Goal: Task Accomplishment & Management: Use online tool/utility

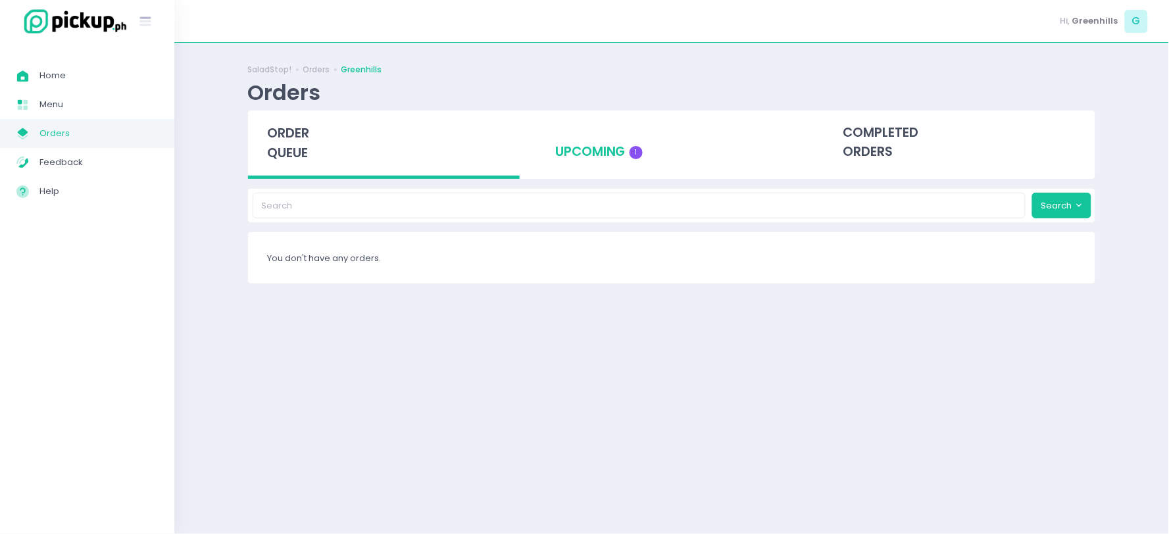
click at [593, 161] on div "upcoming 1" at bounding box center [672, 143] width 272 height 64
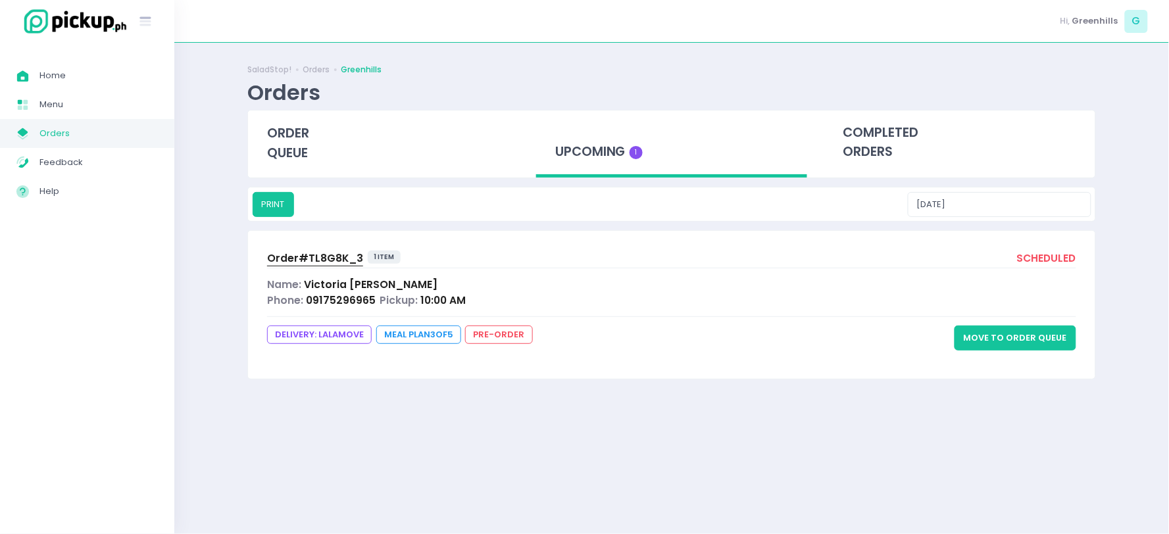
click at [997, 330] on button "Move to Order Queue" at bounding box center [1015, 338] width 122 height 25
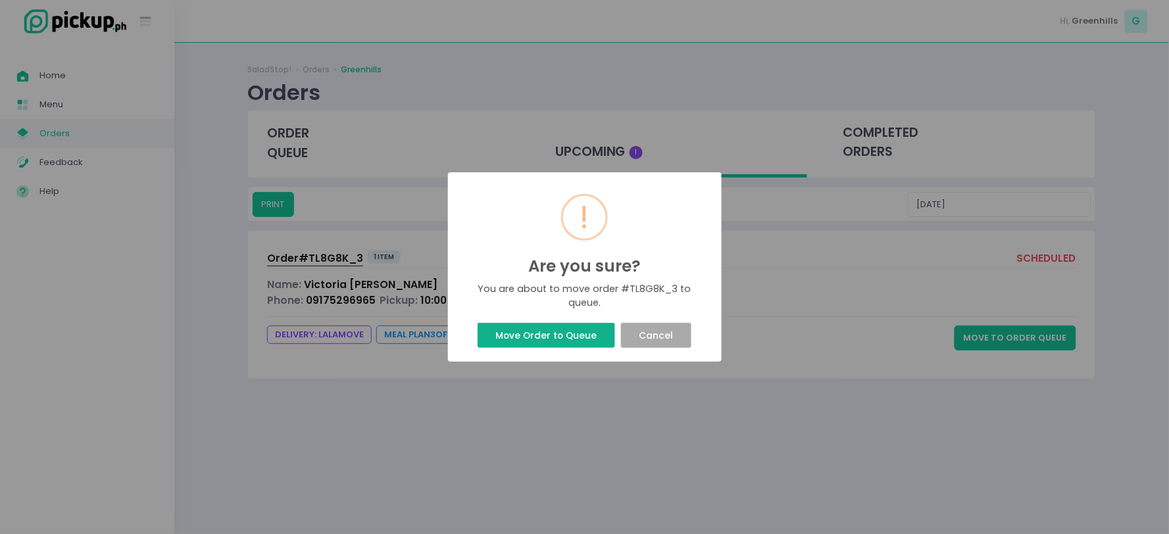
click at [579, 333] on button "Move Order to Queue" at bounding box center [546, 335] width 137 height 25
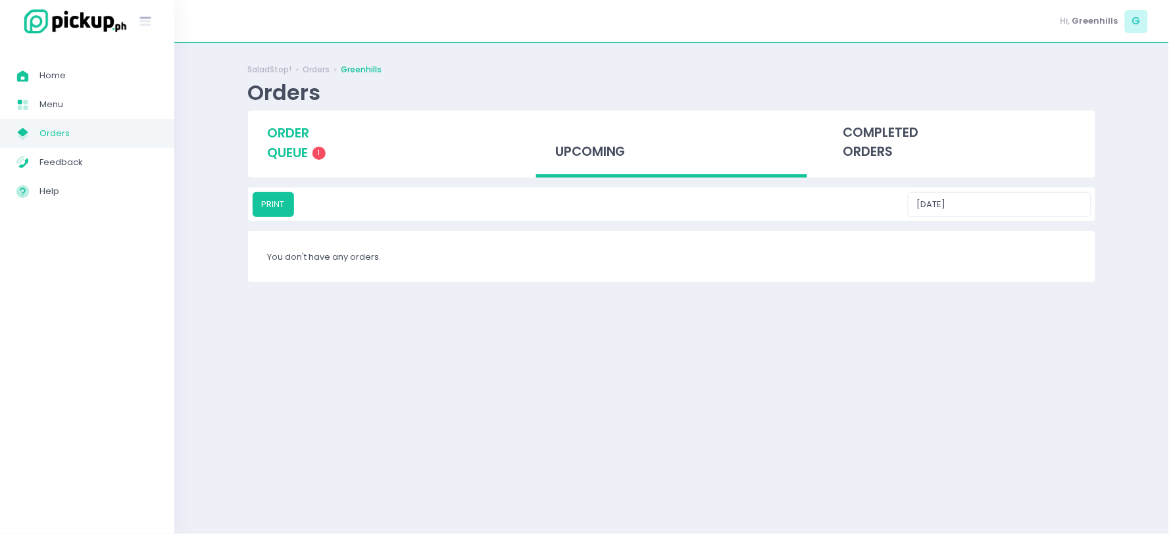
click at [284, 147] on span "order queue" at bounding box center [288, 142] width 42 height 37
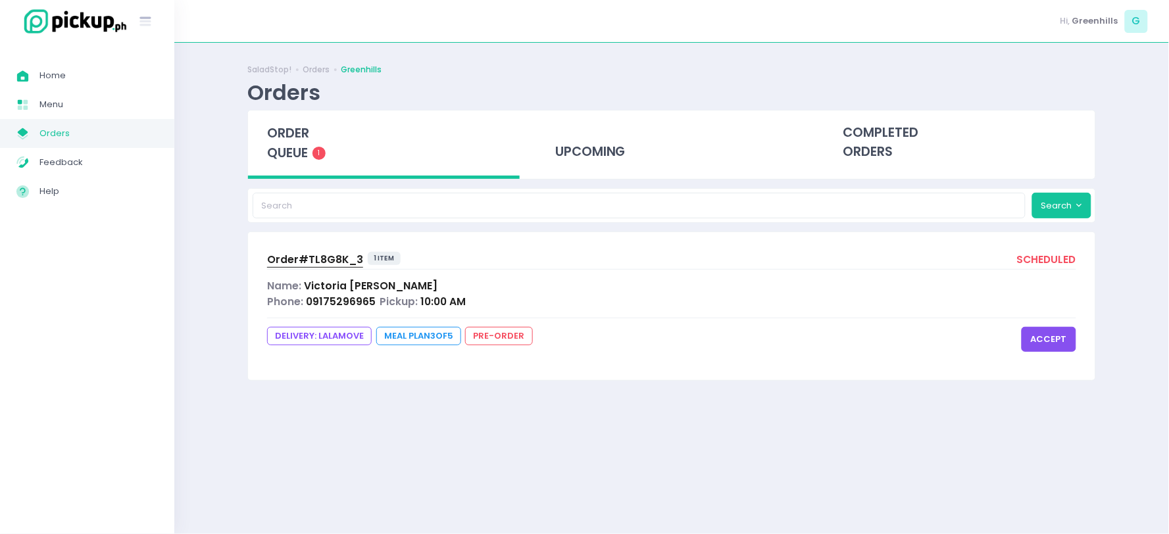
click at [1056, 334] on button "accept" at bounding box center [1049, 339] width 55 height 25
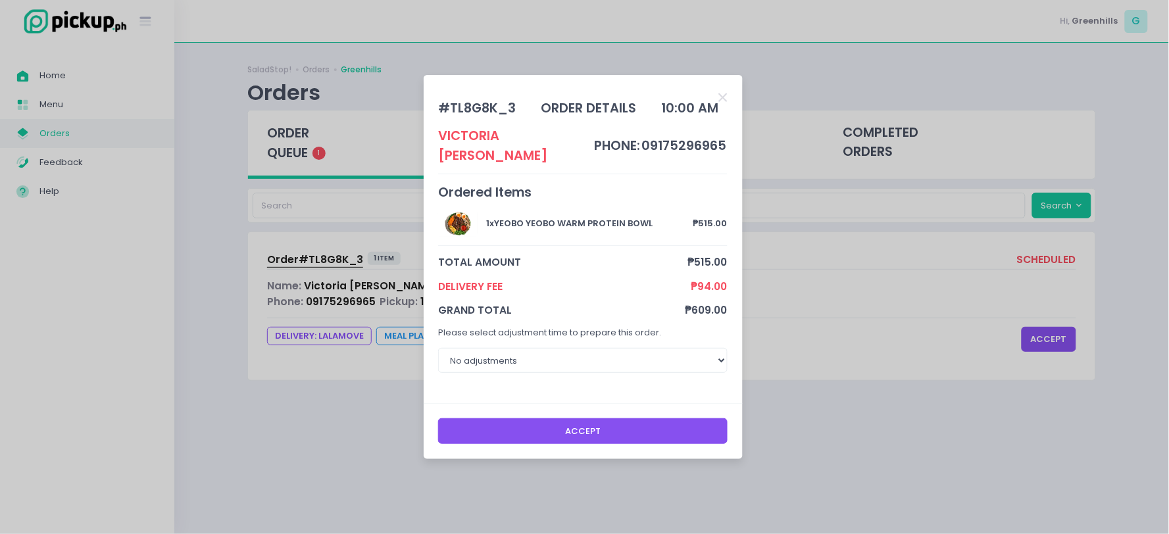
click at [600, 418] on button "Accept" at bounding box center [582, 430] width 289 height 25
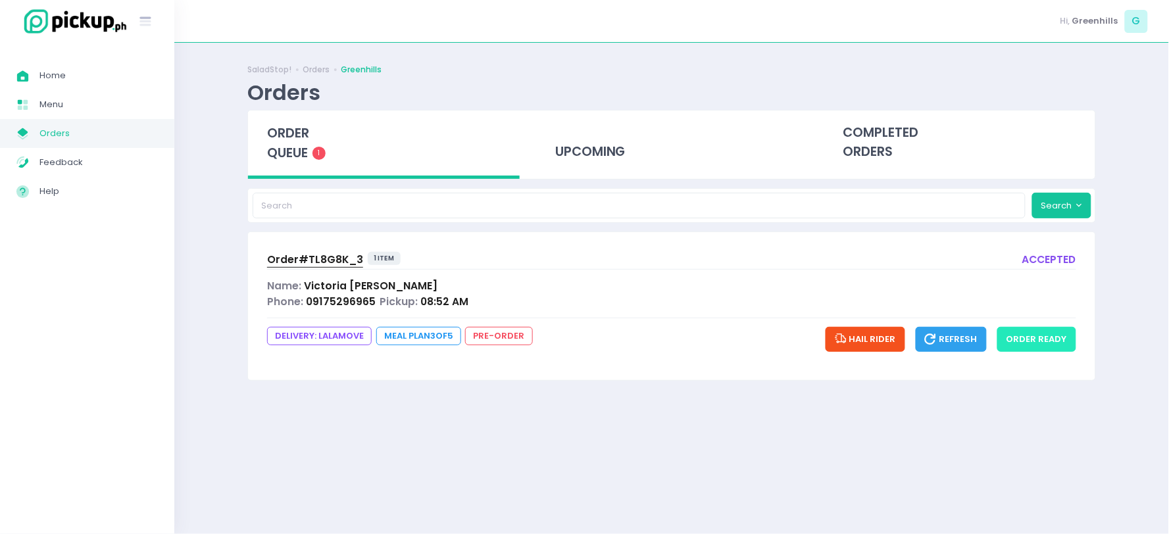
click at [1043, 339] on button "order ready" at bounding box center [1036, 339] width 79 height 25
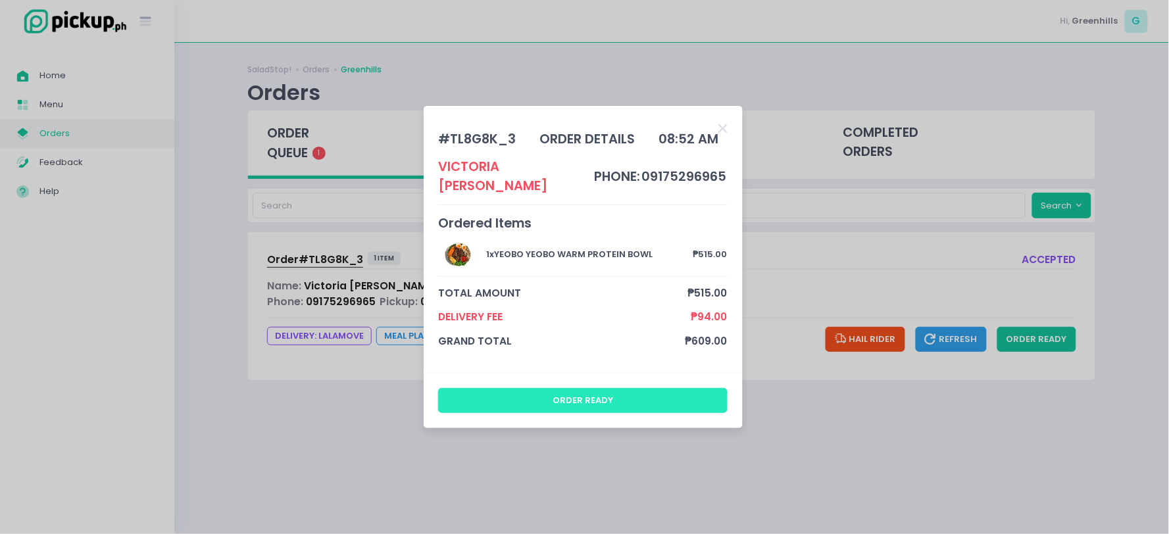
click at [583, 392] on button "order ready" at bounding box center [582, 400] width 289 height 25
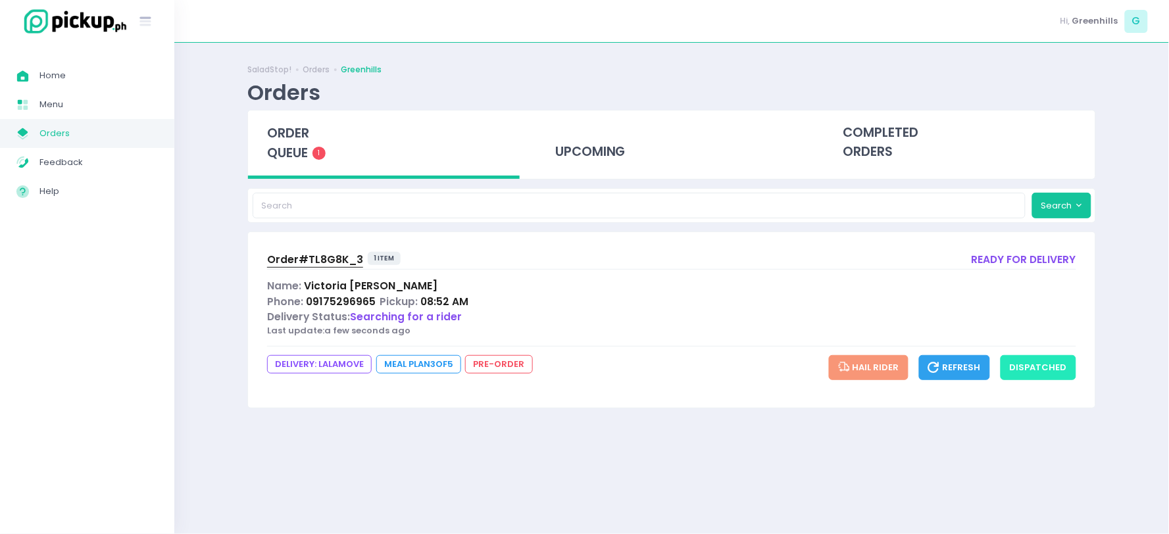
click at [1044, 364] on button "dispatched" at bounding box center [1038, 367] width 76 height 25
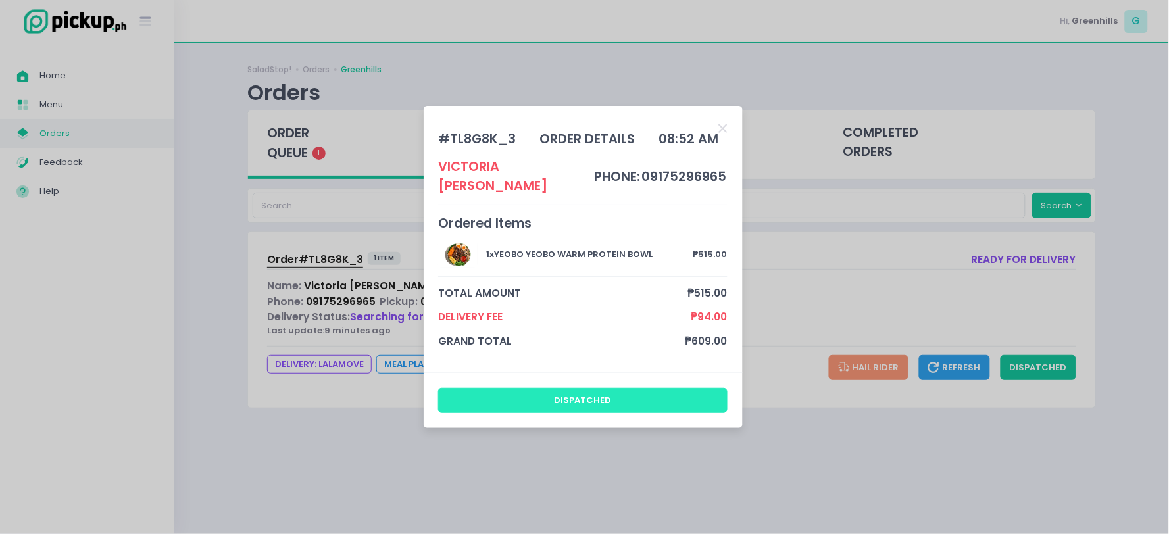
click at [604, 388] on button "dispatched" at bounding box center [582, 400] width 289 height 25
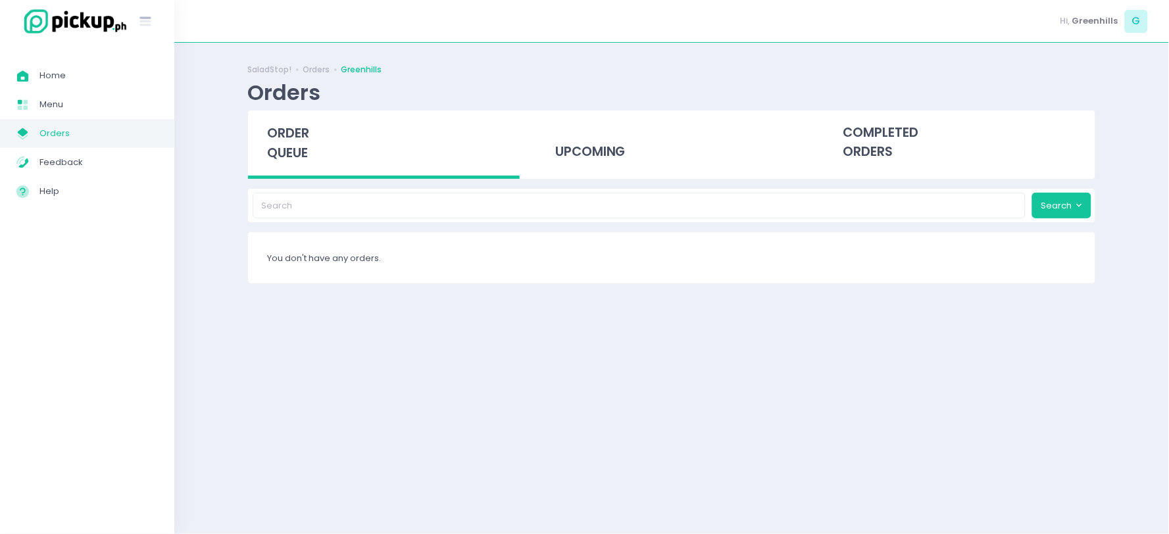
click at [587, 323] on div "SaladStop! Orders Greenhills Orders order queue upcoming completed orders Searc…" at bounding box center [671, 288] width 881 height 458
click at [860, 147] on div "completed orders" at bounding box center [960, 143] width 272 height 64
